Goal: Task Accomplishment & Management: Use online tool/utility

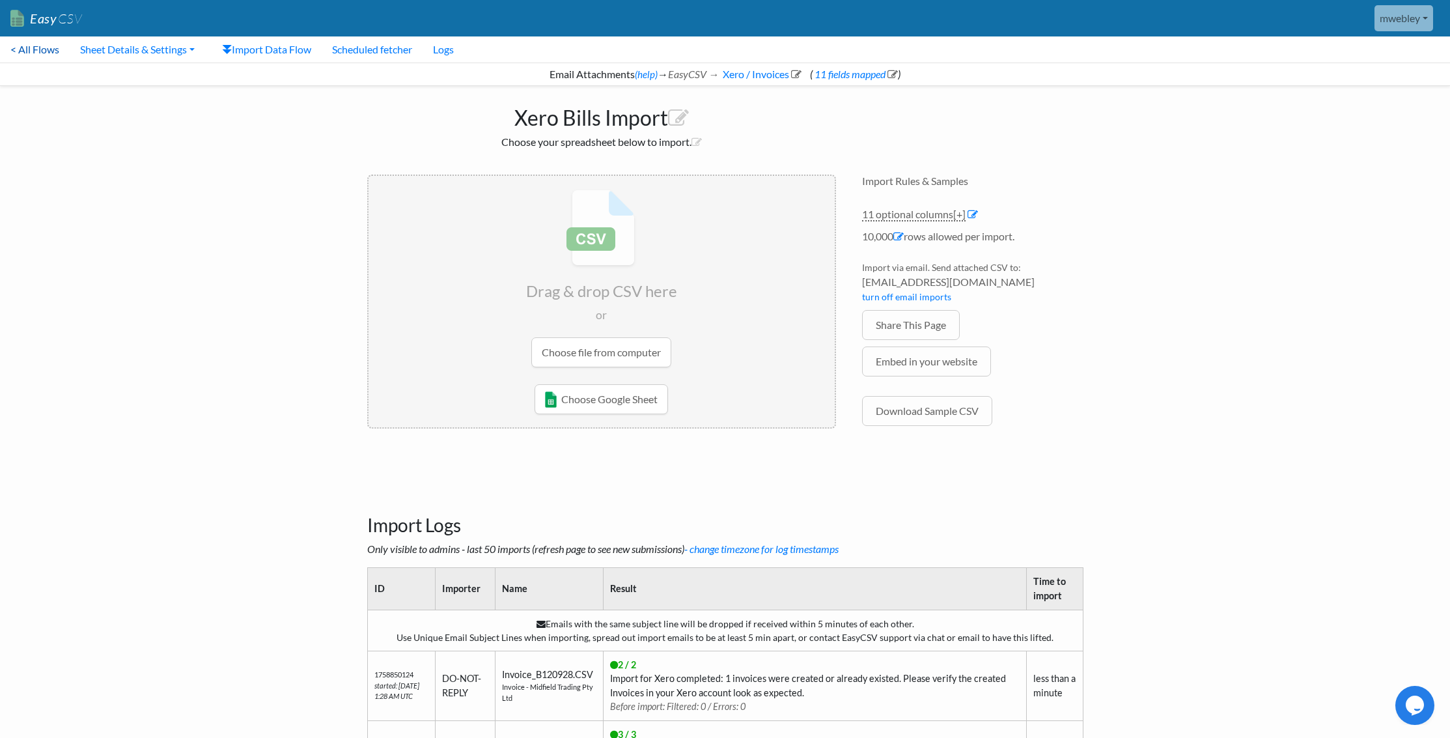
click at [29, 46] on link "< All Flows" at bounding box center [35, 49] width 70 height 26
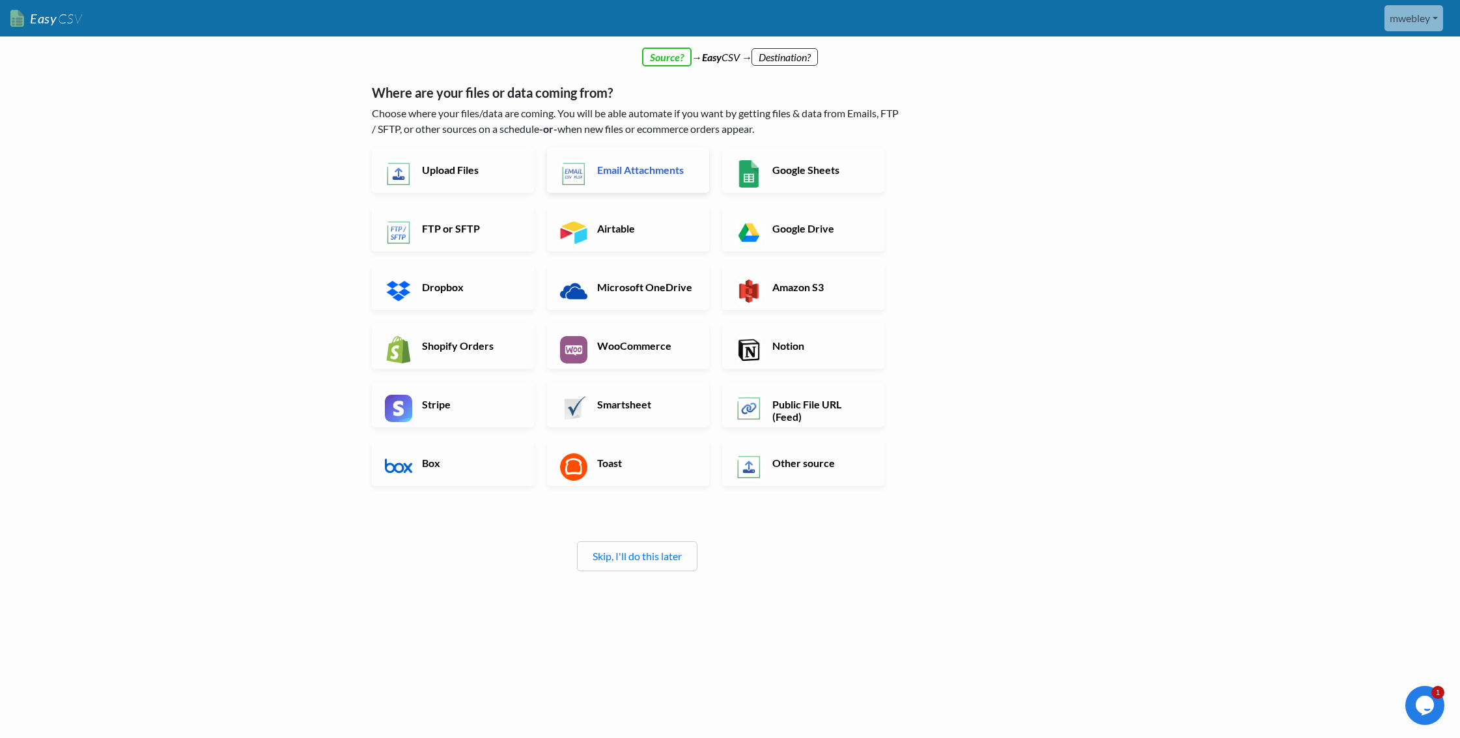
click at [643, 166] on h6 "Email Attachments" at bounding box center [645, 169] width 102 height 12
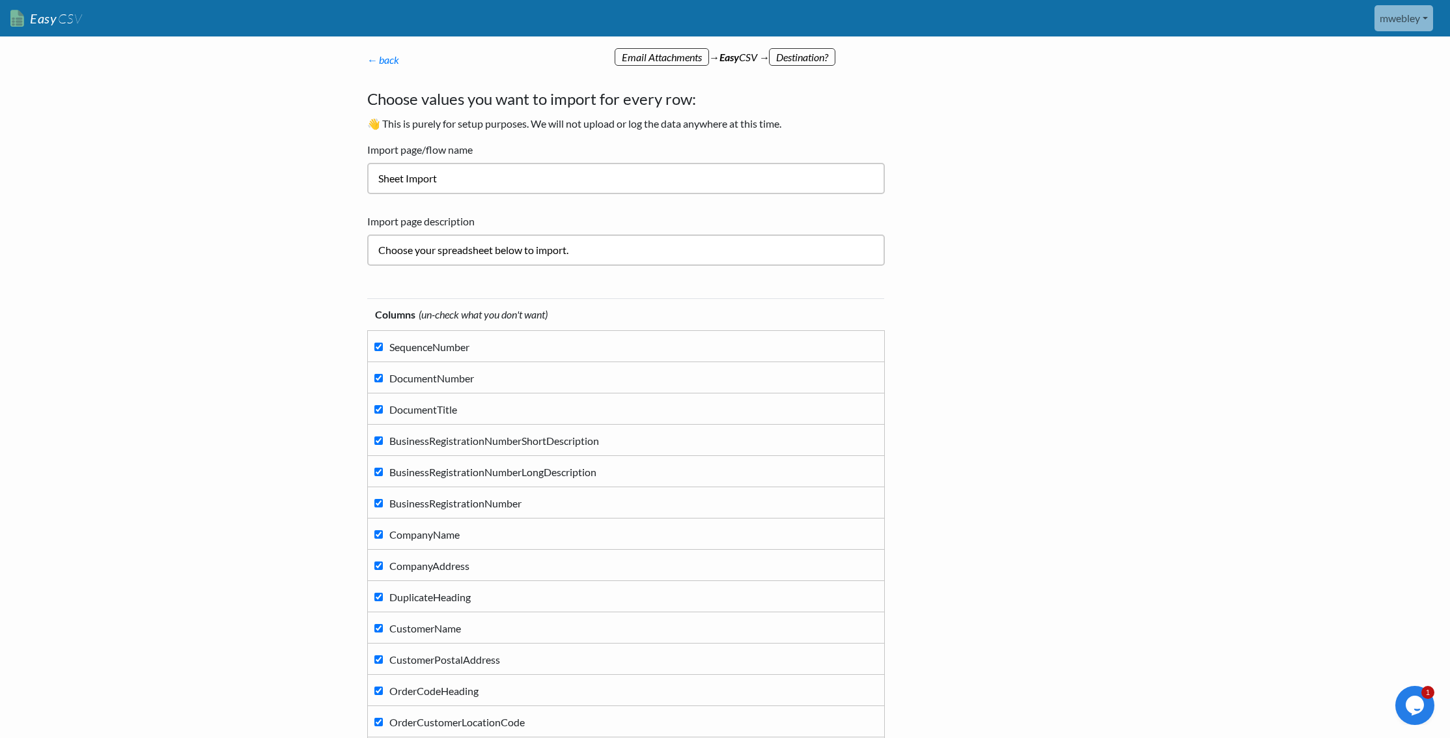
click at [29, 22] on link "Easy CSV" at bounding box center [46, 18] width 72 height 27
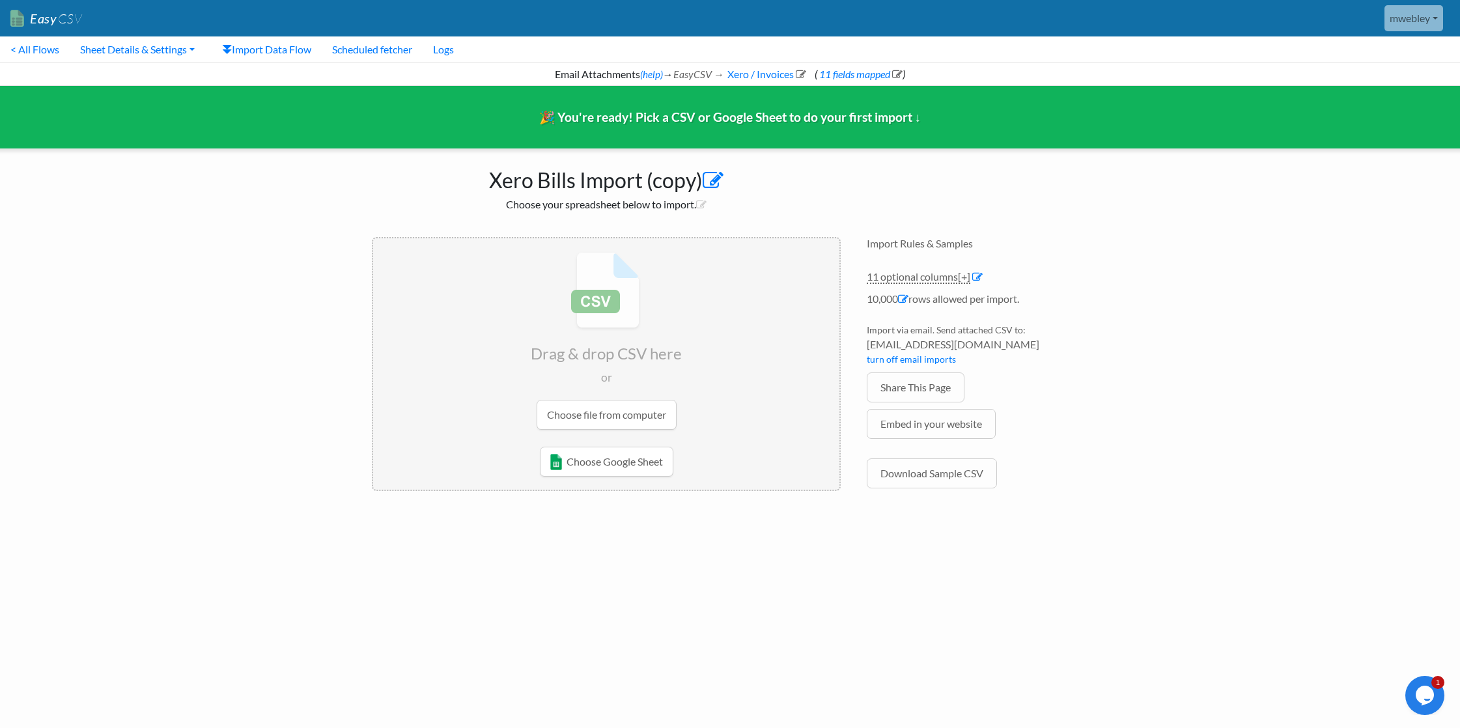
click at [712, 180] on icon at bounding box center [712, 181] width 21 height 21
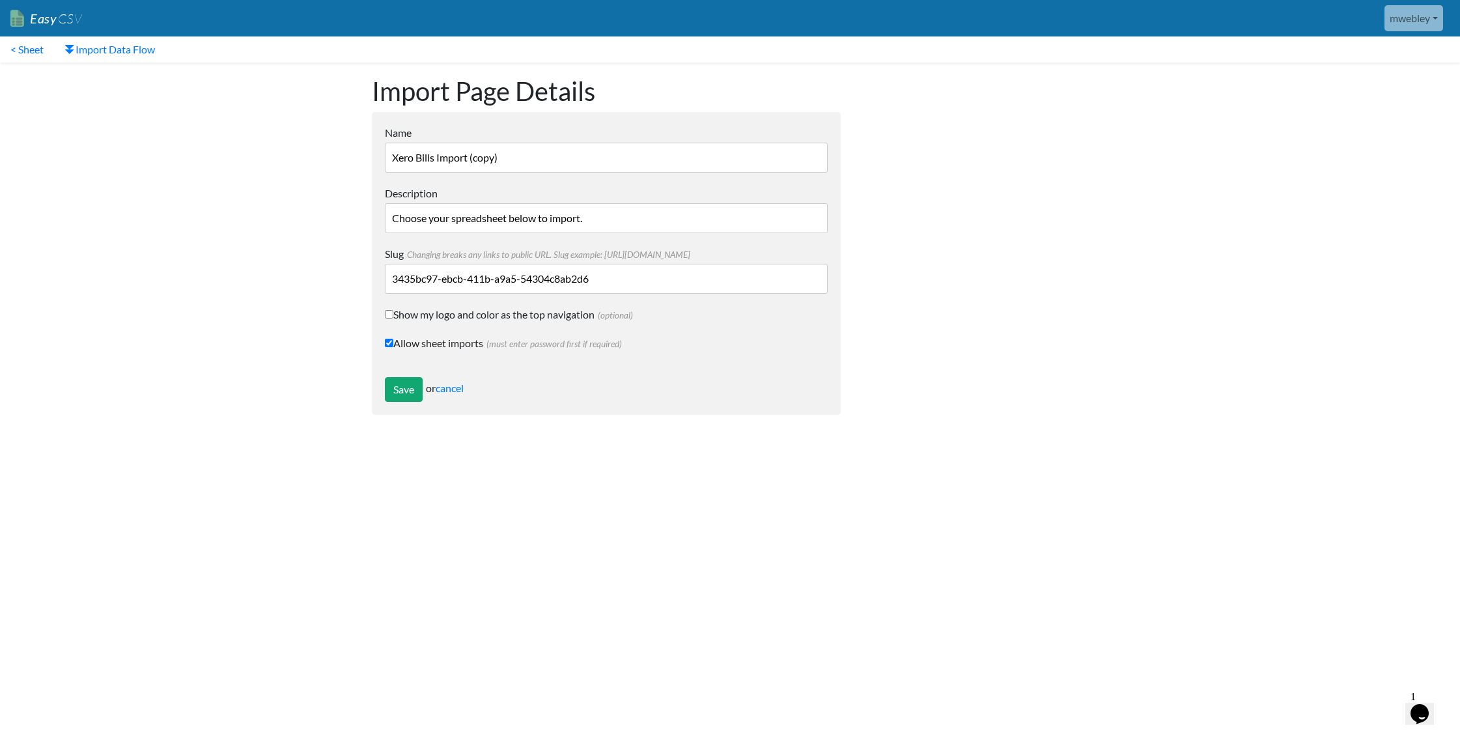
drag, startPoint x: 417, startPoint y: 157, endPoint x: 364, endPoint y: 157, distance: 52.7
click at [364, 157] on div "Import Page Details Name Xero Bills Import (copy) Description Choose your sprea…" at bounding box center [606, 245] width 495 height 365
type input "MYOB Bills Import"
click at [404, 386] on input "Save" at bounding box center [404, 389] width 38 height 25
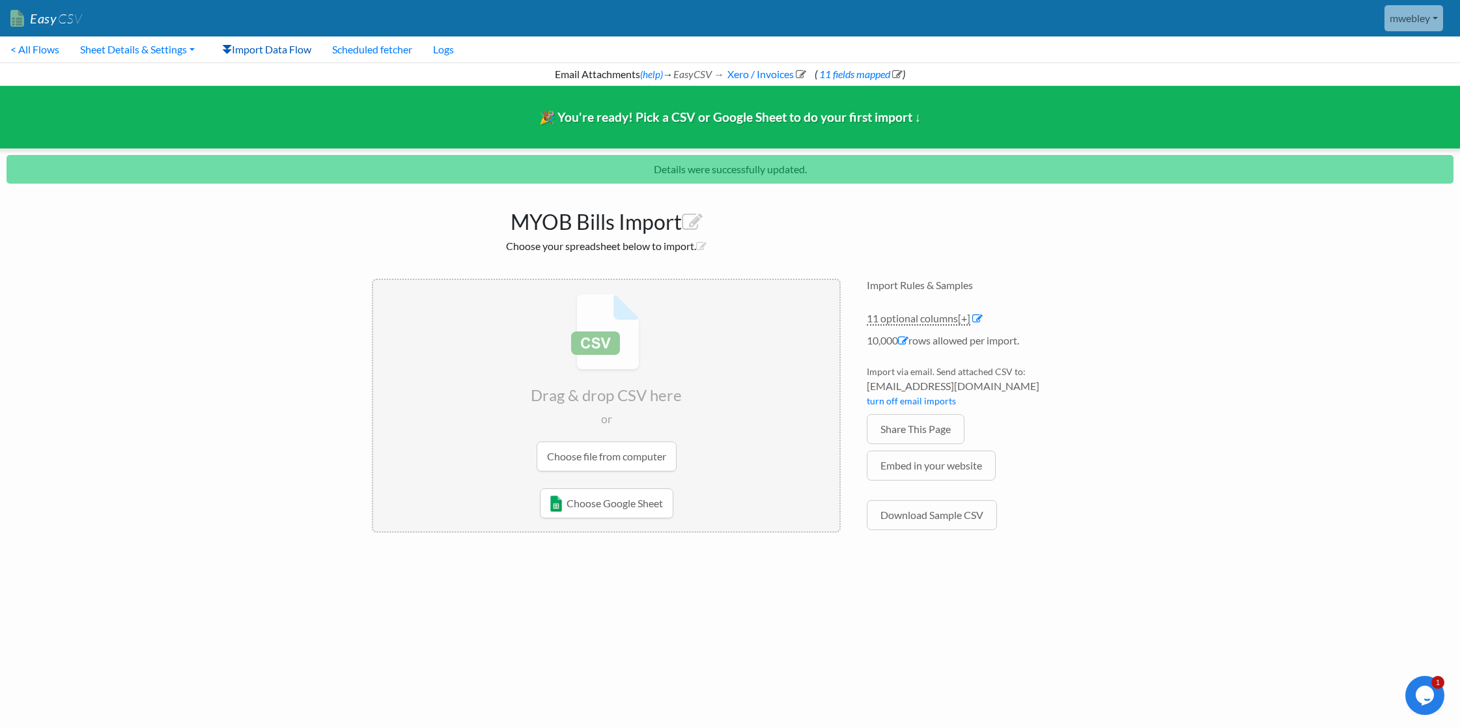
click at [257, 53] on link "Import Data Flow" at bounding box center [267, 49] width 110 height 26
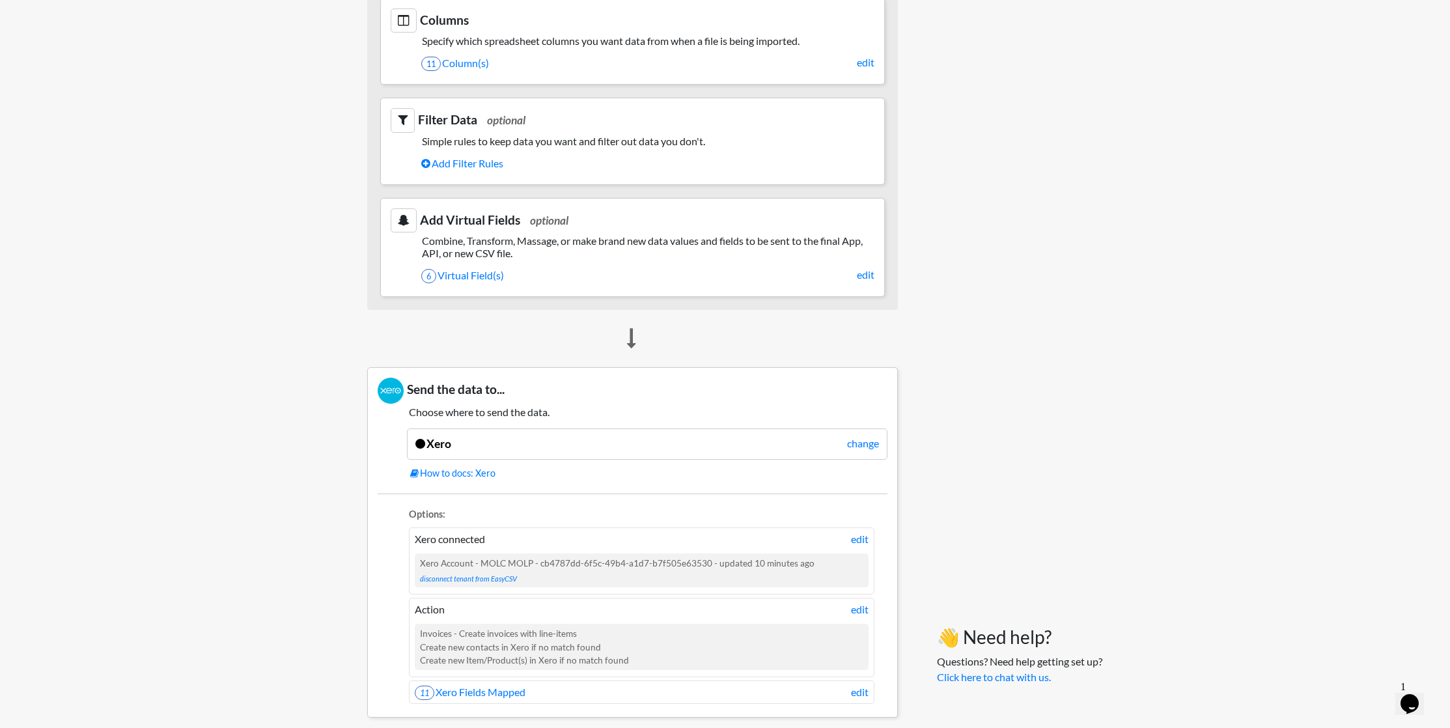
scroll to position [716, 0]
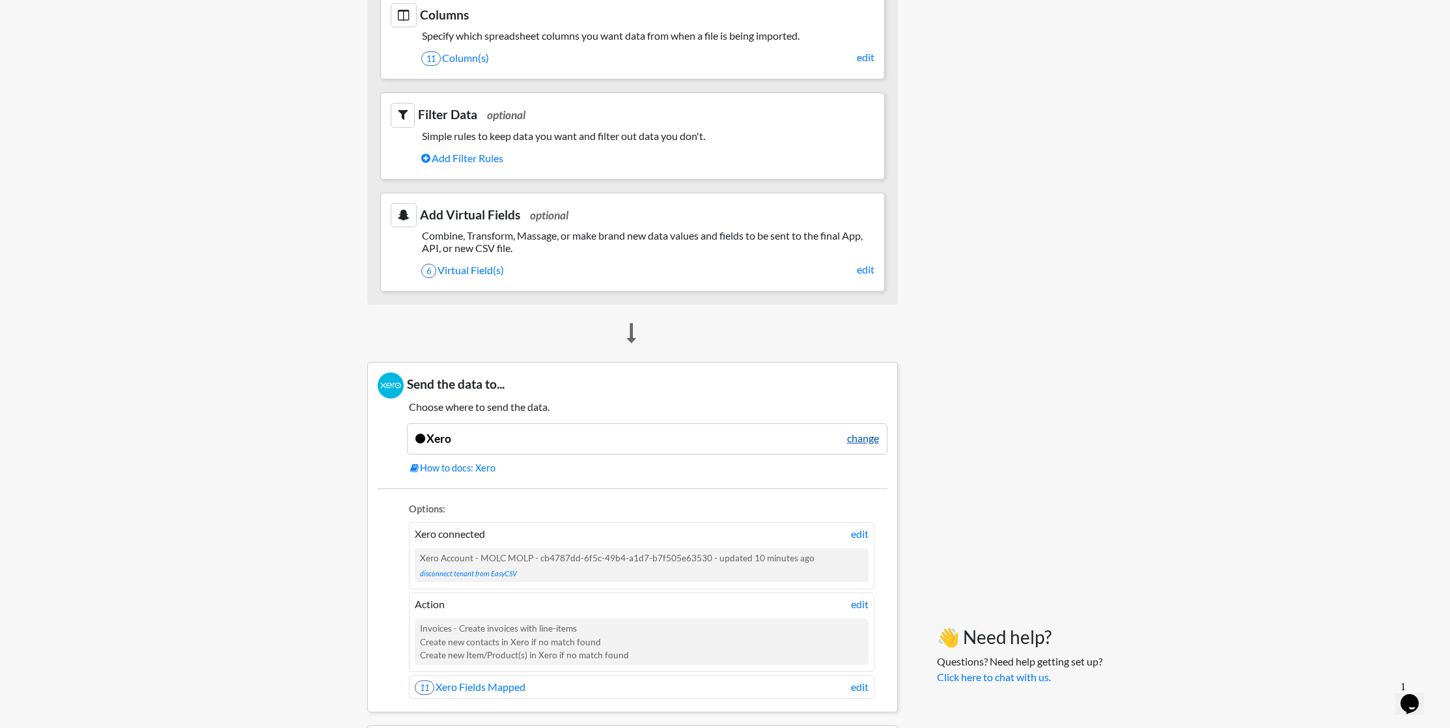
click at [860, 436] on link "change" at bounding box center [863, 438] width 32 height 16
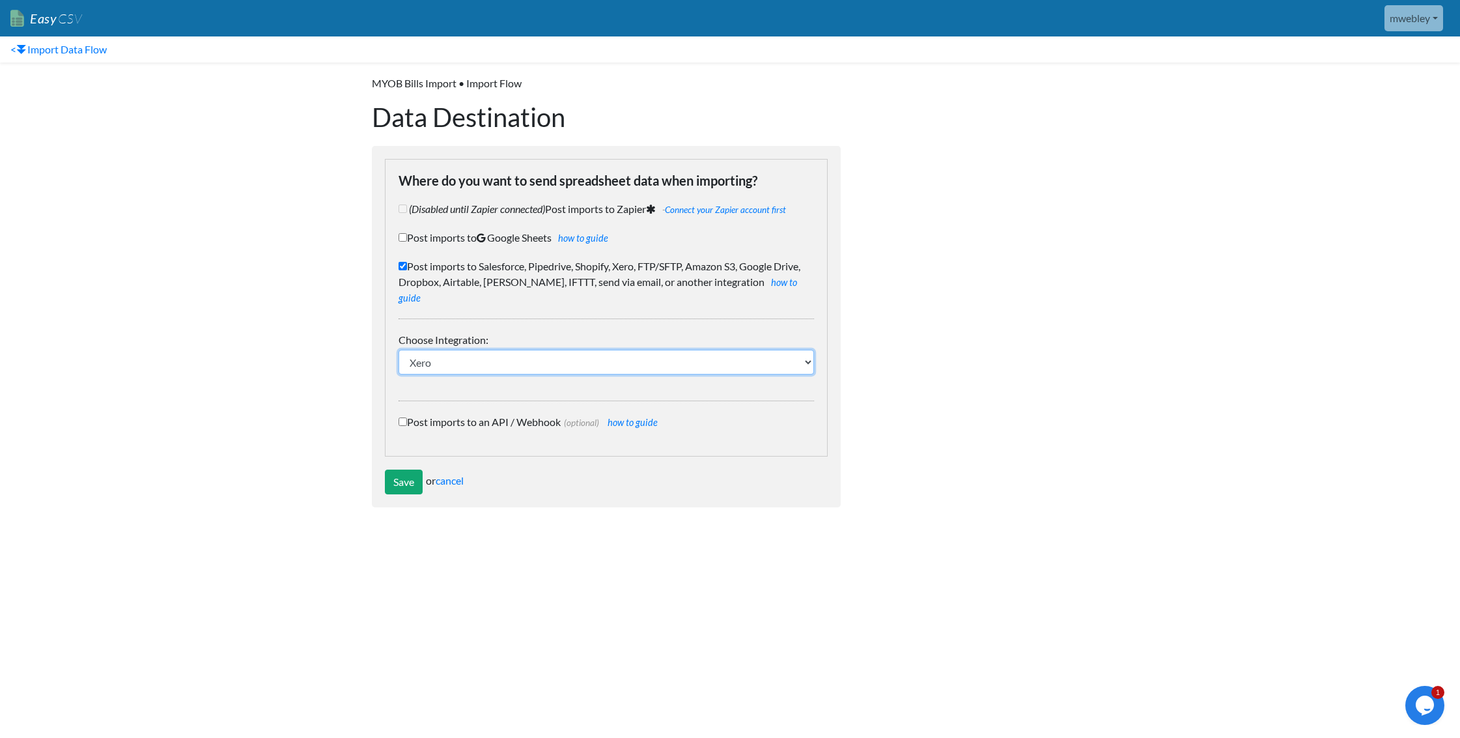
click at [804, 350] on select "IFTTT FTP or SFTP Amazon S3 HubSpot Google Big Query Salesforce Pipedrive Airta…" at bounding box center [605, 362] width 415 height 25
click at [882, 272] on div at bounding box center [977, 292] width 247 height 458
click at [63, 49] on link "< Import Data Flow" at bounding box center [58, 49] width 117 height 26
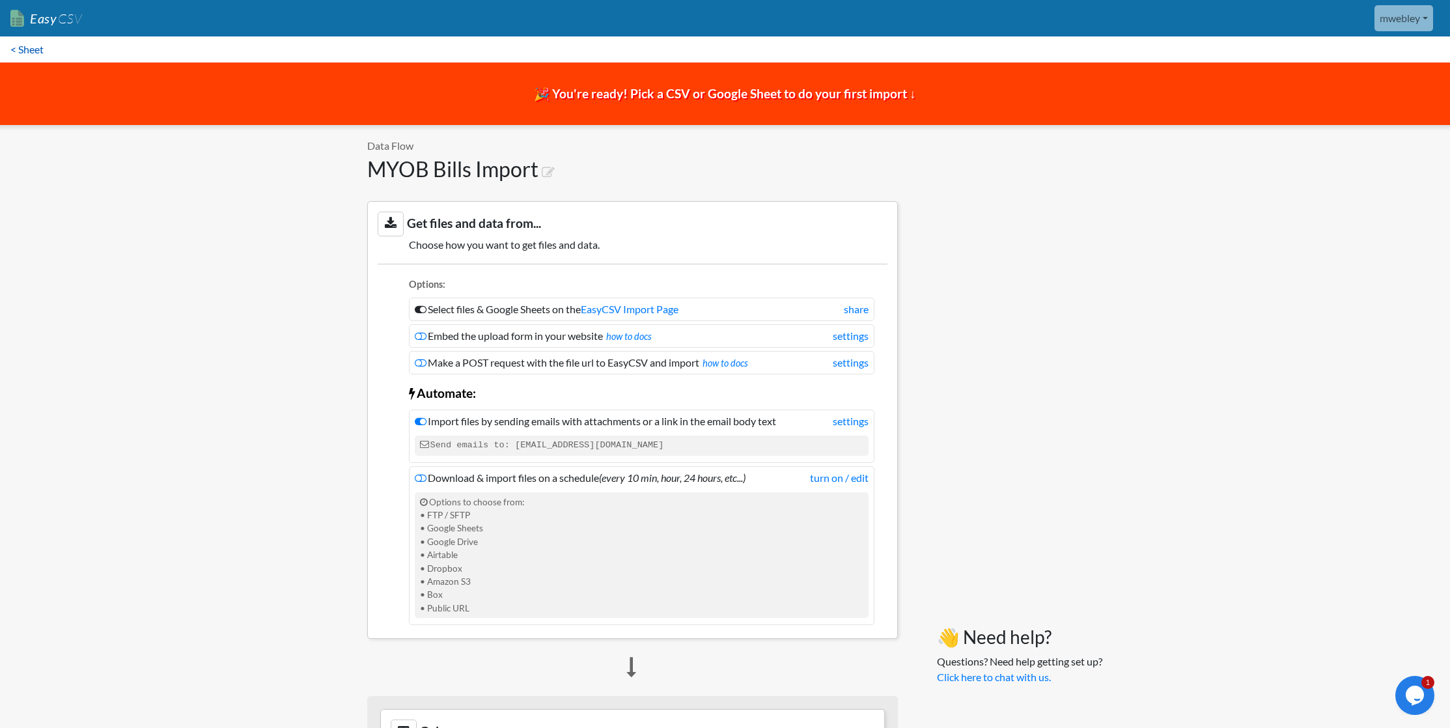
click at [26, 51] on link "< Sheet" at bounding box center [27, 49] width 54 height 26
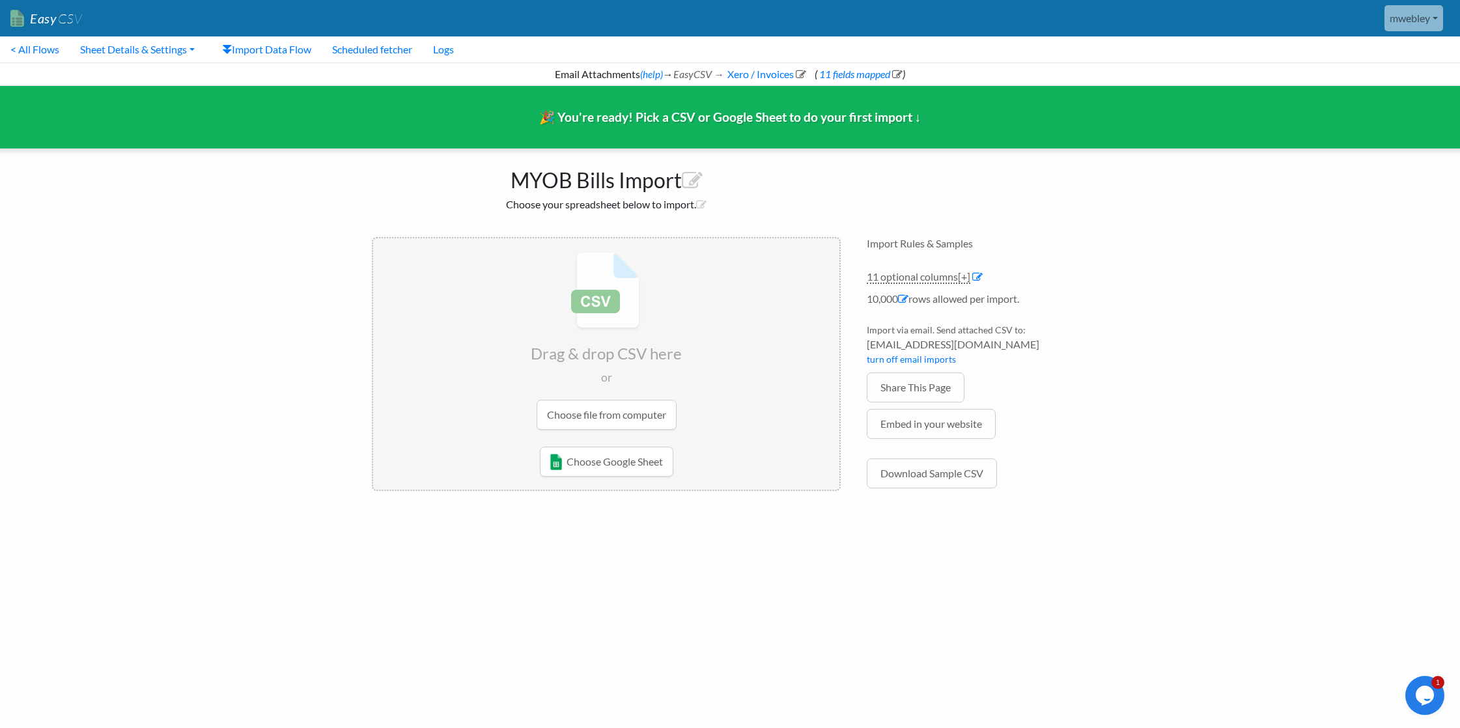
click at [26, 51] on link "< All Flows" at bounding box center [35, 49] width 70 height 26
